Goal: Information Seeking & Learning: Learn about a topic

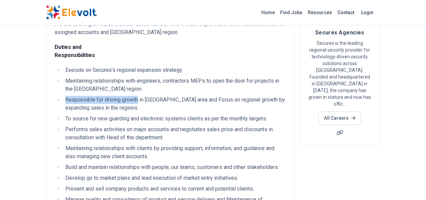
drag, startPoint x: 97, startPoint y: 93, endPoint x: 26, endPoint y: 92, distance: 71.4
click at [63, 96] on li "Responsible for driving growth in [GEOGRAPHIC_DATA] area and Focus on regional …" at bounding box center [174, 104] width 222 height 16
copy li "Responsible for driving growth"
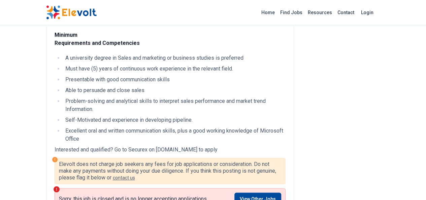
scroll to position [260, 0]
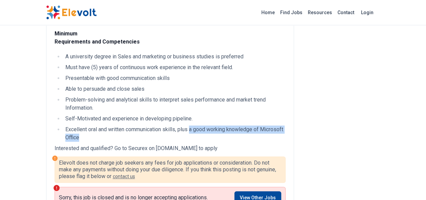
drag, startPoint x: 151, startPoint y: 97, endPoint x: 265, endPoint y: 100, distance: 113.9
click at [265, 125] on li "Excellent oral and written communication skills, plus a good working knowledge …" at bounding box center [174, 133] width 222 height 16
copy li "a good working knowledge of Microsoft Office"
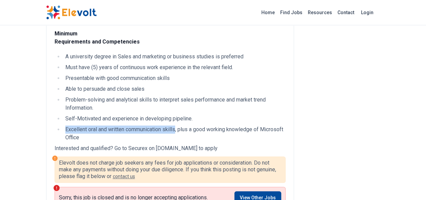
drag, startPoint x: 136, startPoint y: 97, endPoint x: 25, endPoint y: 97, distance: 111.1
click at [63, 125] on li "Excellent oral and written communication skills, plus a good working knowledge …" at bounding box center [174, 133] width 222 height 16
copy li "Excellent oral and written communication skills"
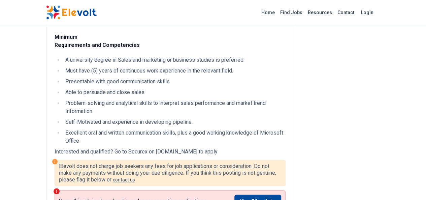
scroll to position [256, 0]
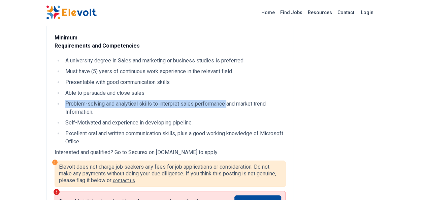
drag, startPoint x: 186, startPoint y: 79, endPoint x: 26, endPoint y: 77, distance: 160.0
click at [63, 100] on li "Problem-solving and analytical skills to interpret sales performance and market…" at bounding box center [174, 108] width 222 height 16
copy li "Problem-solving and analytical skills to interpret sales performance"
